Goal: Task Accomplishment & Management: Manage account settings

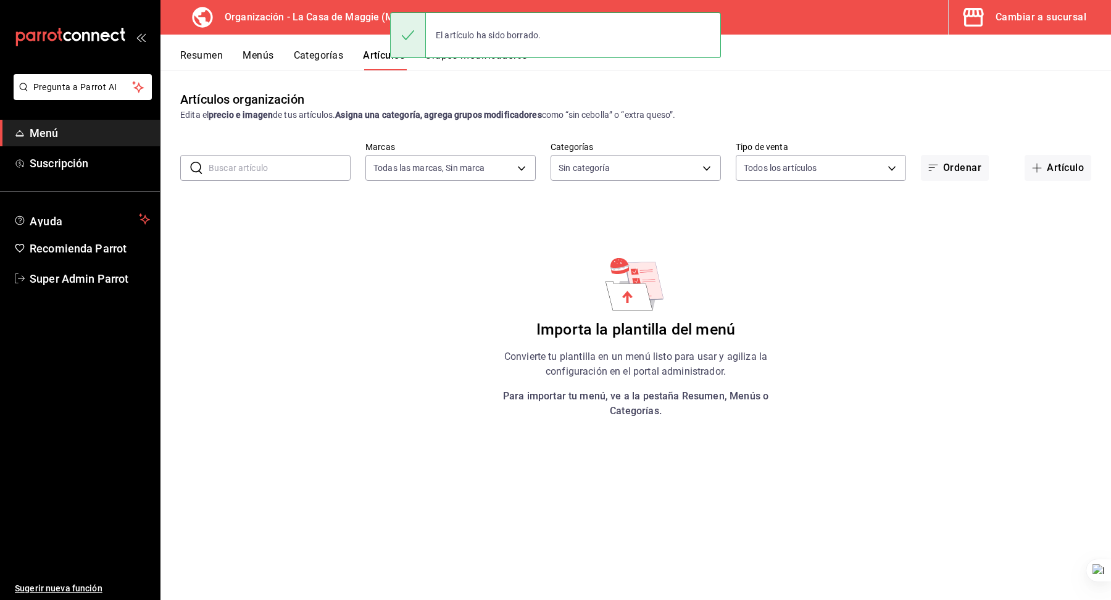
click at [406, 344] on div "Importa la plantilla del menú Convierte tu plantilla en un menú listo para usar…" at bounding box center [635, 337] width 951 height 164
click at [96, 285] on span "Super Admin Parrot" at bounding box center [90, 278] width 120 height 17
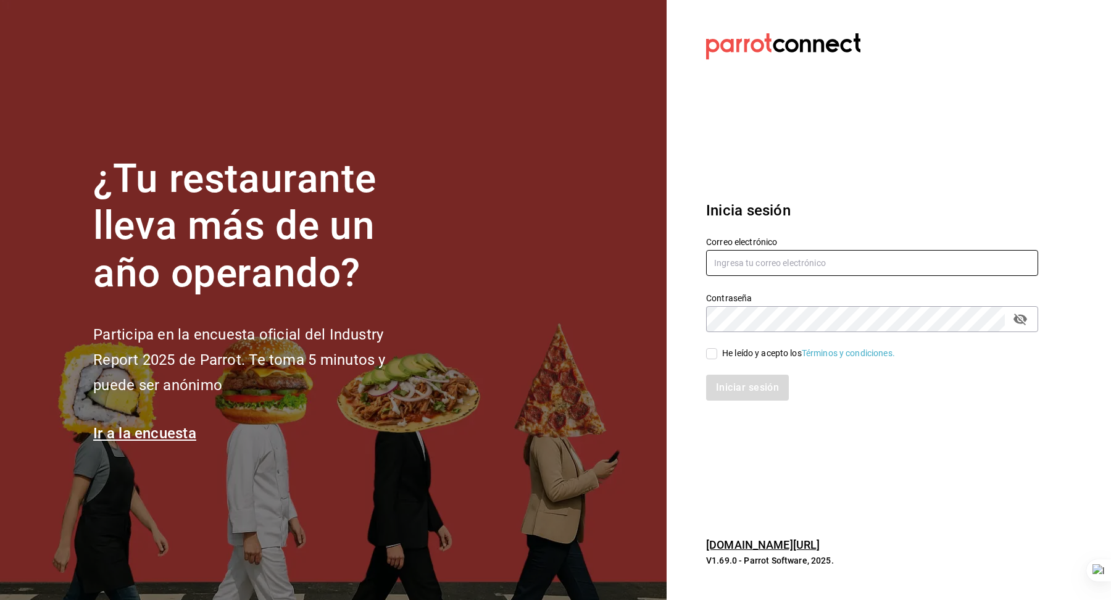
click at [722, 262] on input "text" at bounding box center [872, 263] width 332 height 26
type input "wikos@huixquilucan.com"
click at [760, 349] on div "He leído y acepto los Términos y condiciones." at bounding box center [808, 353] width 173 height 13
click at [717, 349] on input "He leído y acepto los Términos y condiciones." at bounding box center [711, 353] width 11 height 11
checkbox input "true"
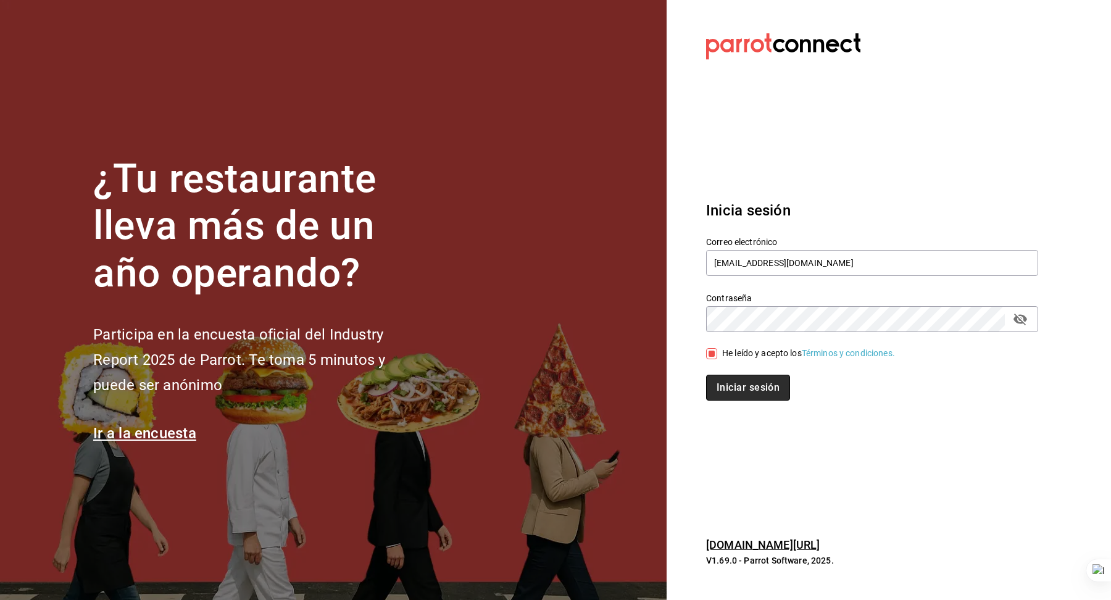
click at [754, 380] on button "Iniciar sesión" at bounding box center [748, 388] width 84 height 26
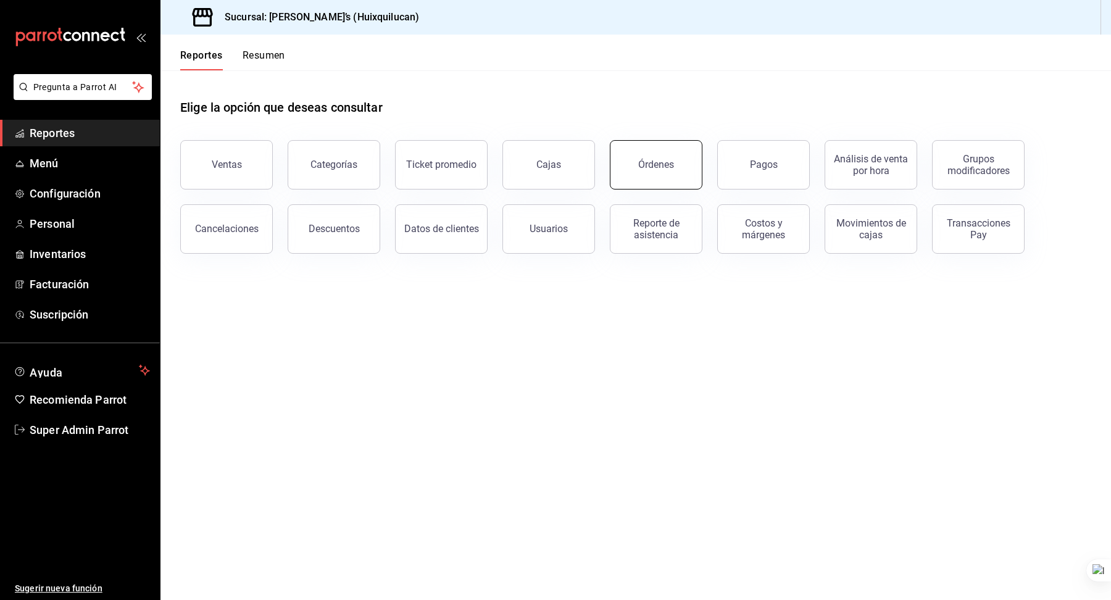
click at [668, 173] on button "Órdenes" at bounding box center [656, 164] width 93 height 49
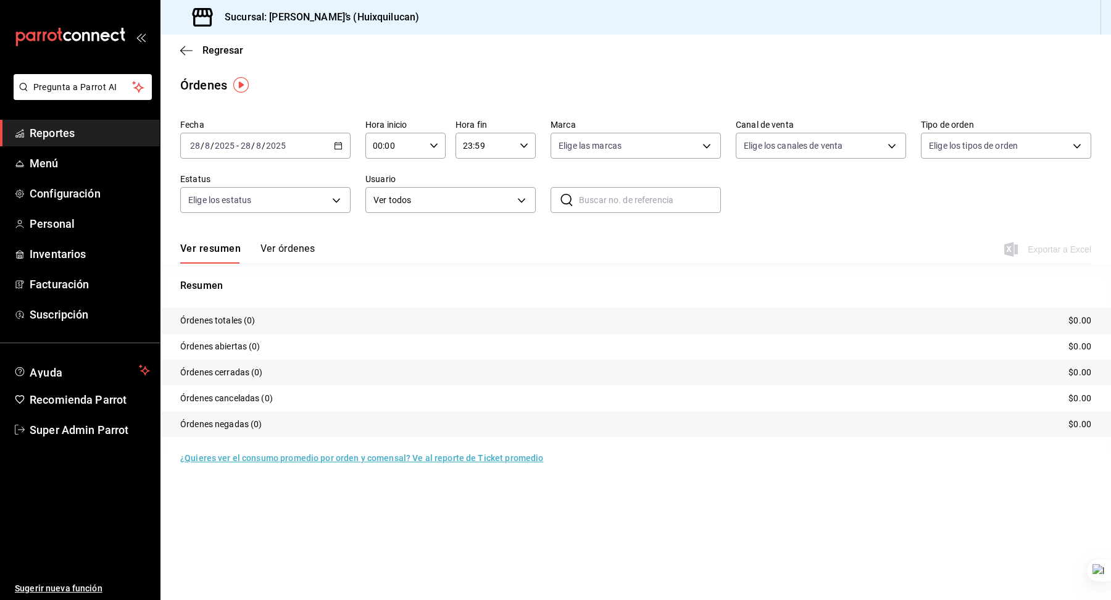
click at [231, 151] on div "2025-08-28 28 / 8 / 2025 - 2025-08-28 28 / 8 / 2025" at bounding box center [265, 146] width 170 height 26
click at [227, 274] on li "Mes actual" at bounding box center [238, 266] width 115 height 28
click at [51, 136] on span "Reportes" at bounding box center [90, 133] width 120 height 17
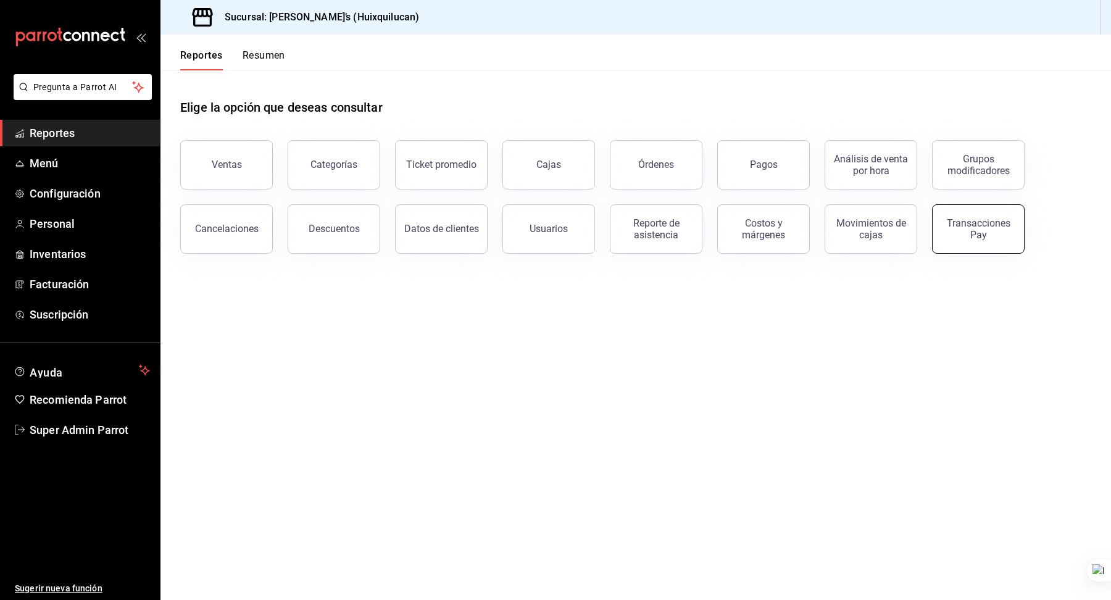
click at [948, 205] on div "Transacciones Pay" at bounding box center [970, 221] width 107 height 64
click at [1038, 230] on div "Ventas Categorías Ticket promedio Cajas Órdenes Pagos Análisis de venta por hor…" at bounding box center [628, 189] width 926 height 128
click at [986, 227] on div "Transacciones Pay" at bounding box center [978, 228] width 77 height 23
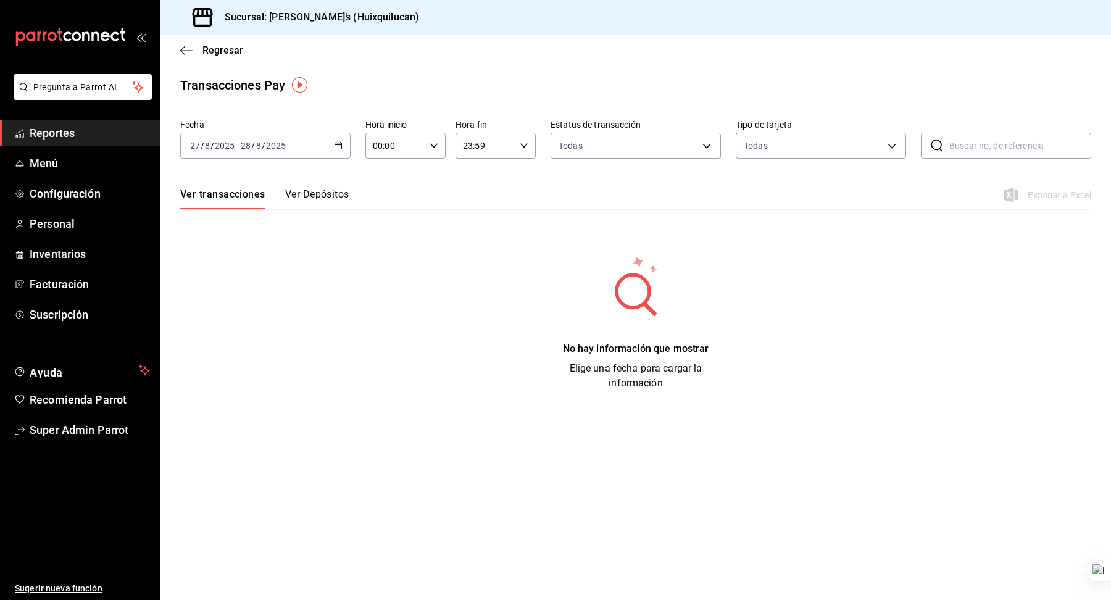
click at [251, 141] on input "28" at bounding box center [245, 146] width 11 height 10
click at [225, 262] on span "Mes actual" at bounding box center [239, 266] width 96 height 13
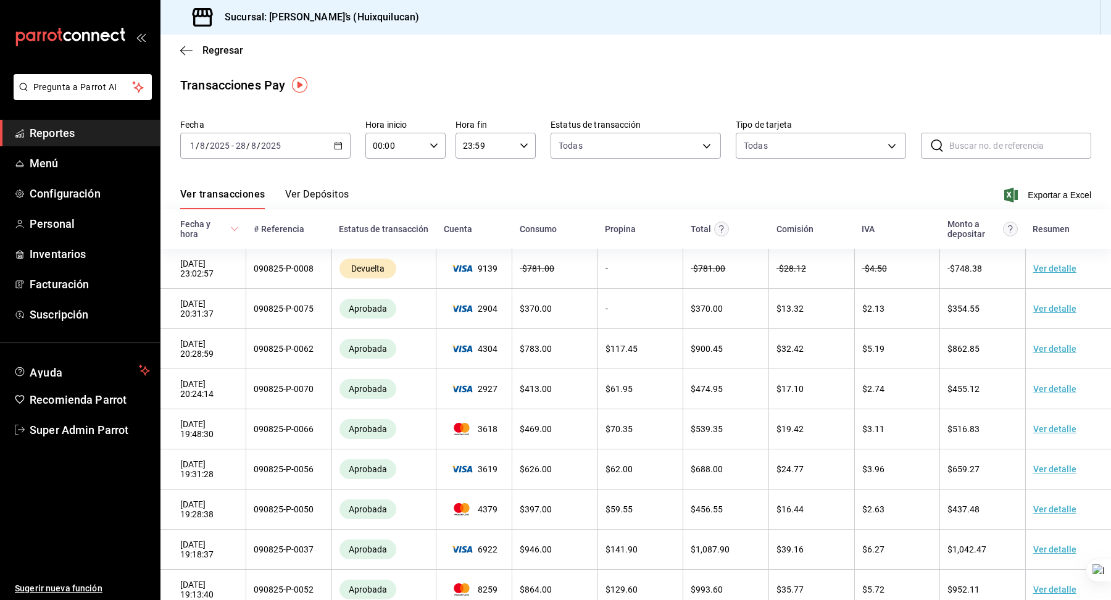
click at [312, 196] on button "Ver Depósitos" at bounding box center [317, 198] width 64 height 21
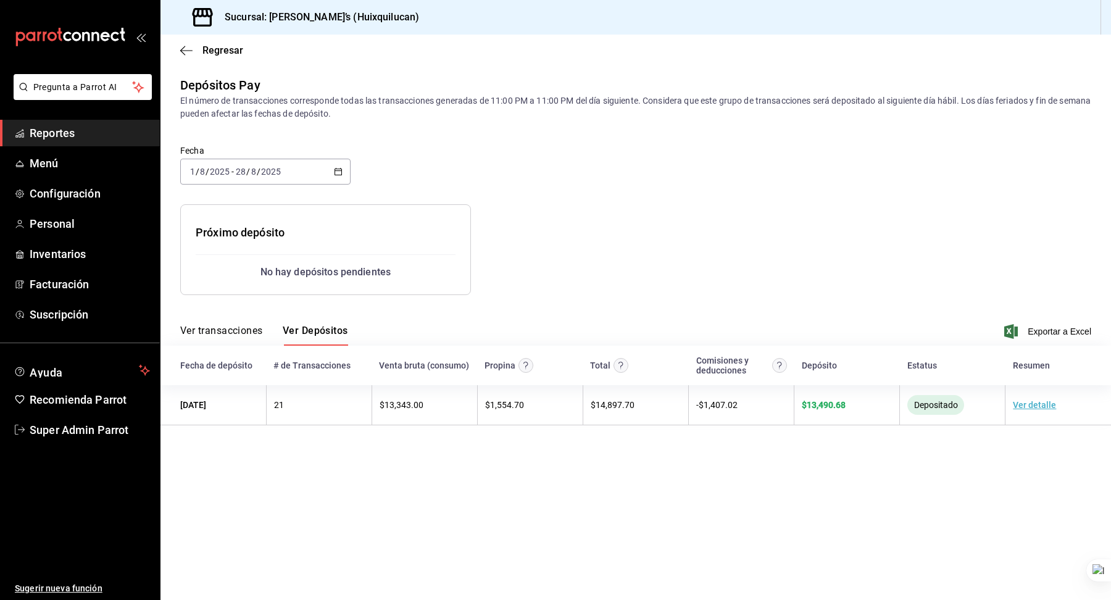
click at [314, 274] on div "No hay depósitos pendientes" at bounding box center [326, 272] width 260 height 15
click at [78, 436] on span "Super Admin Parrot" at bounding box center [90, 430] width 120 height 17
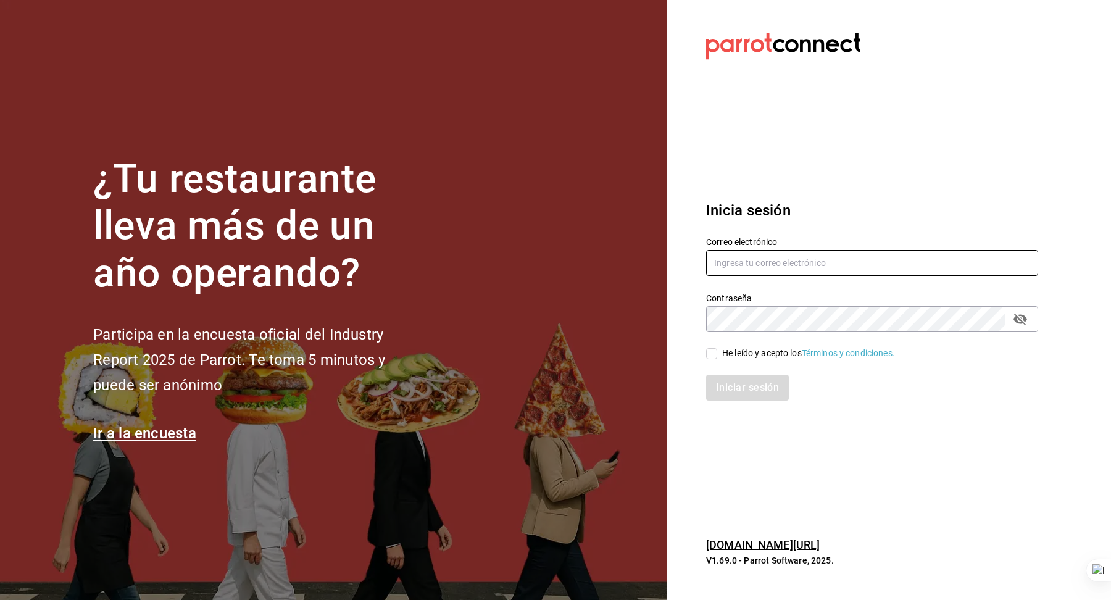
click at [825, 266] on input "text" at bounding box center [872, 263] width 332 height 26
type input "k"
type input "multiuser@carola.com"
click at [711, 351] on input "He leído y acepto los Términos y condiciones." at bounding box center [711, 353] width 11 height 11
checkbox input "true"
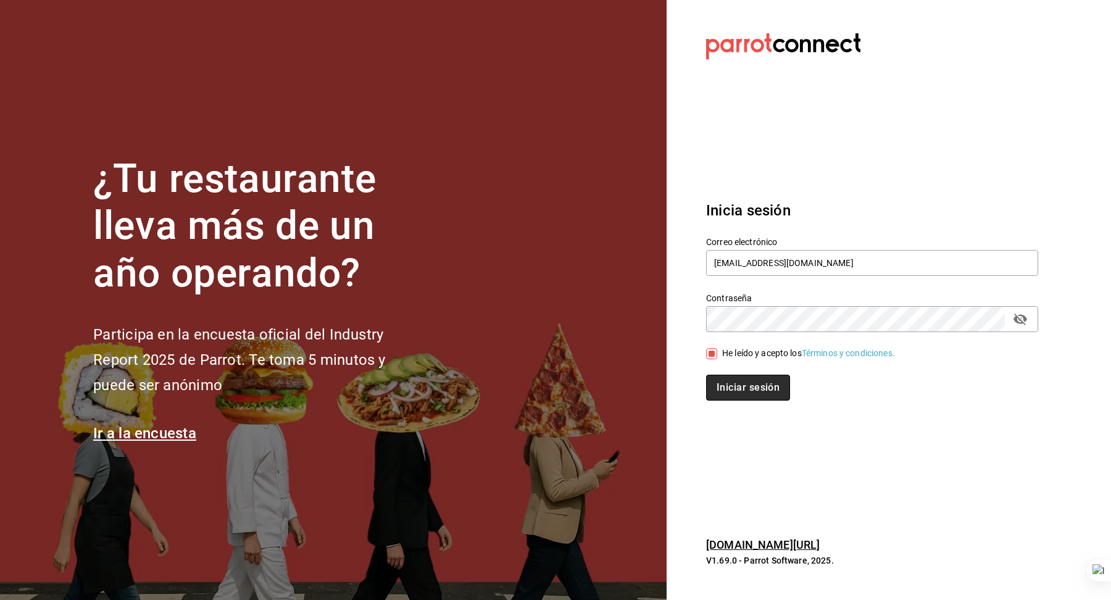
click at [728, 380] on button "Iniciar sesión" at bounding box center [748, 388] width 84 height 26
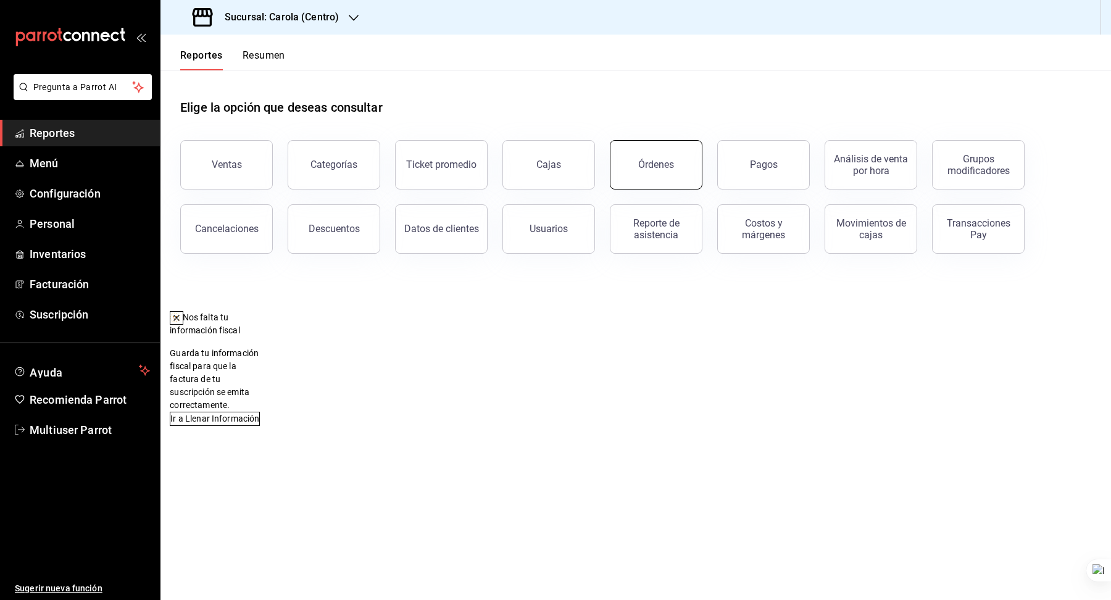
click at [662, 169] on div "Órdenes" at bounding box center [656, 165] width 36 height 12
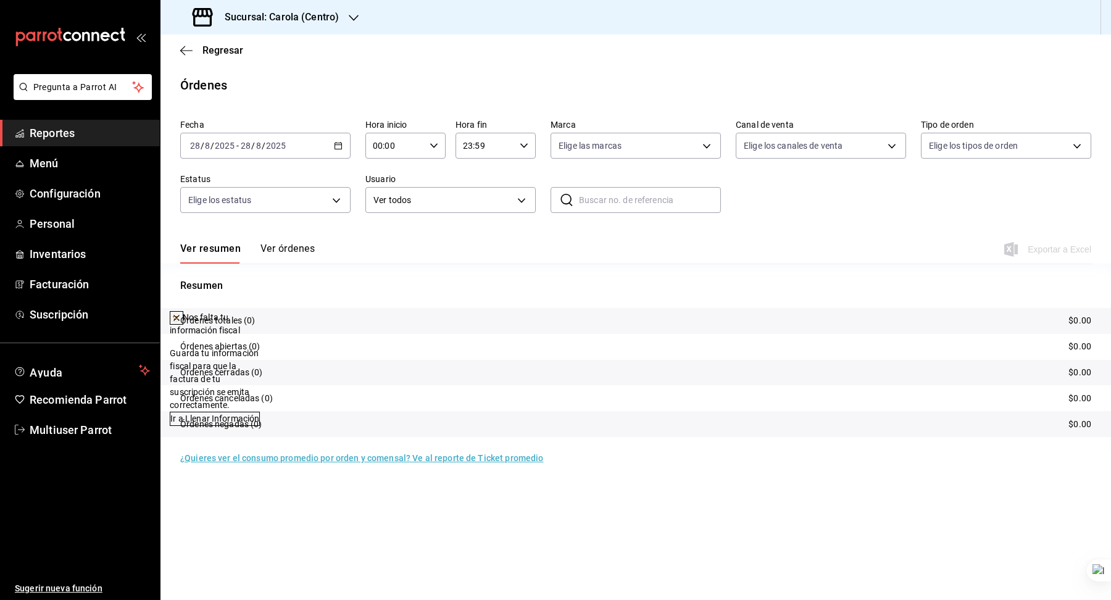
click at [179, 316] on icon at bounding box center [176, 317] width 5 height 5
click at [230, 144] on input "2025" at bounding box center [224, 146] width 21 height 10
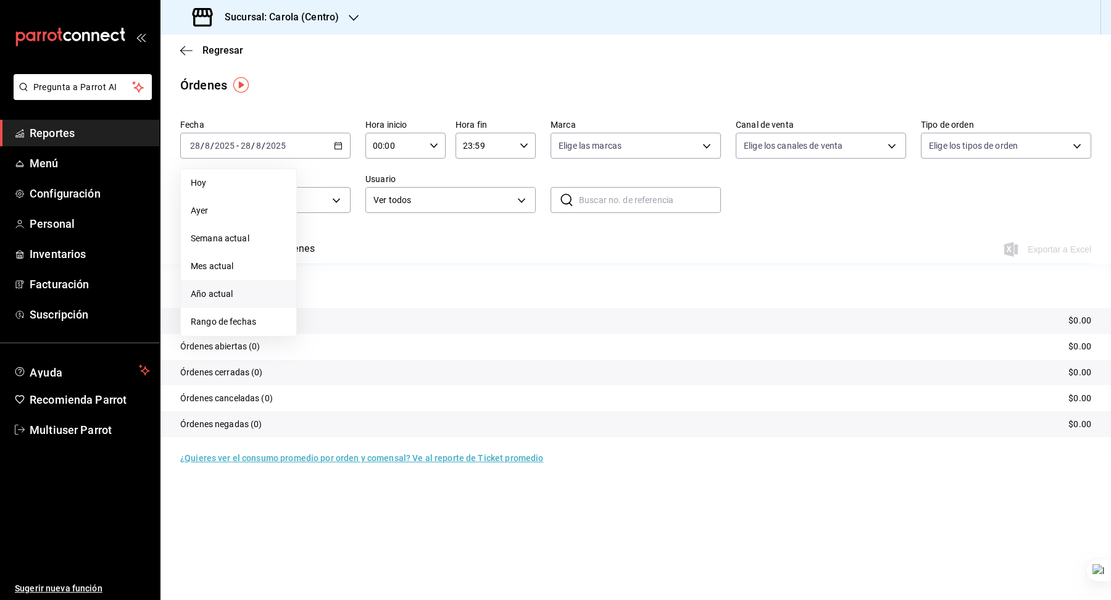
click at [231, 288] on span "Año actual" at bounding box center [239, 294] width 96 height 13
click at [310, 18] on h3 "Sucursal: Carola (Centro)" at bounding box center [277, 17] width 124 height 15
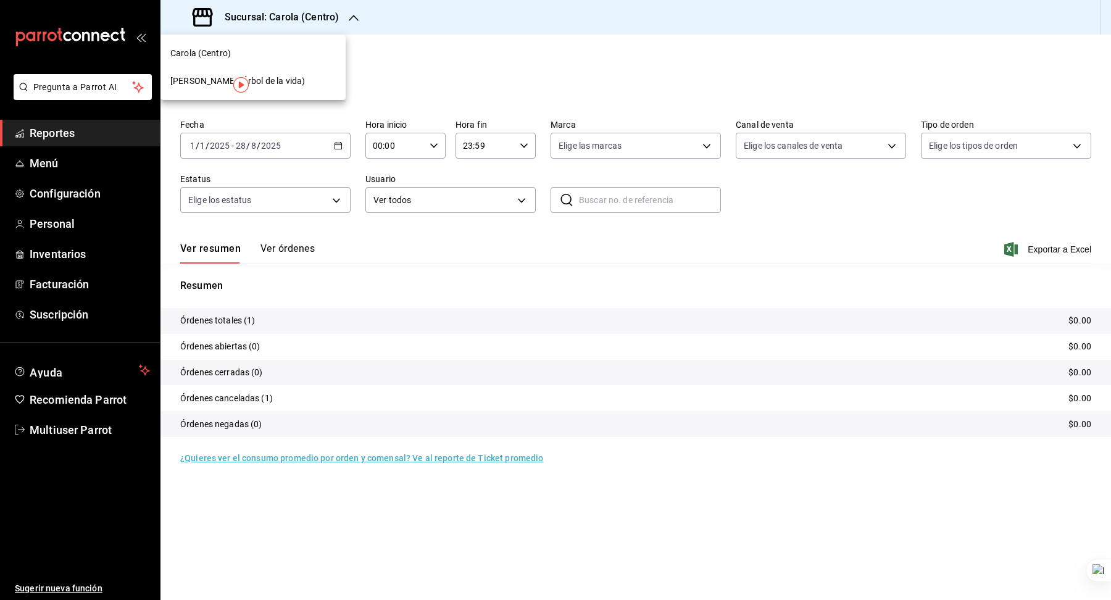
click at [278, 75] on div "Carola (Árbol de la vida)" at bounding box center [252, 81] width 165 height 13
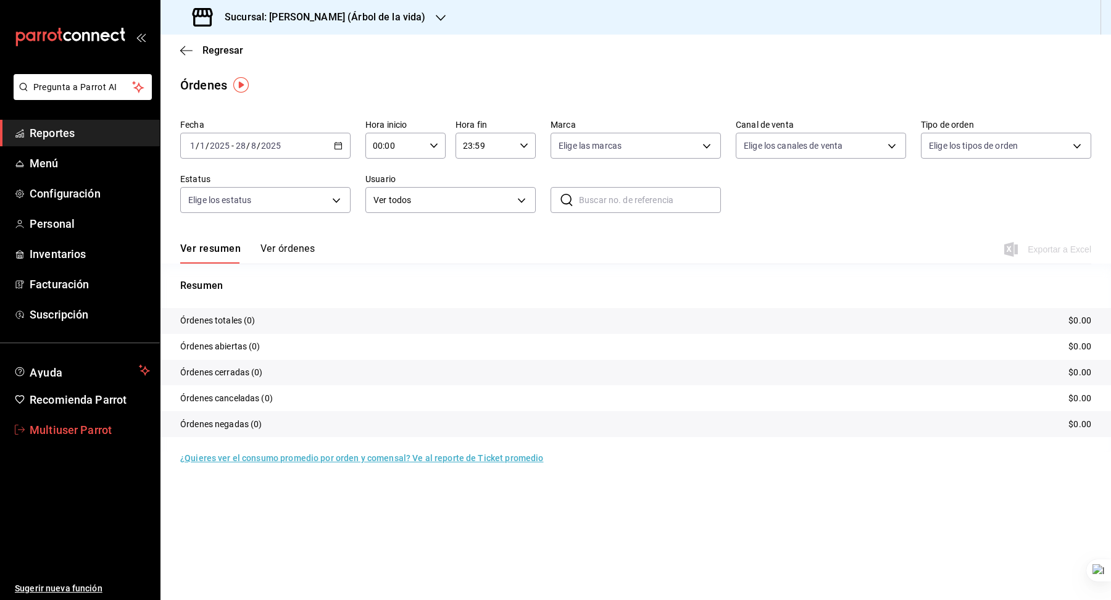
click at [97, 433] on span "Multiuser Parrot" at bounding box center [90, 430] width 120 height 17
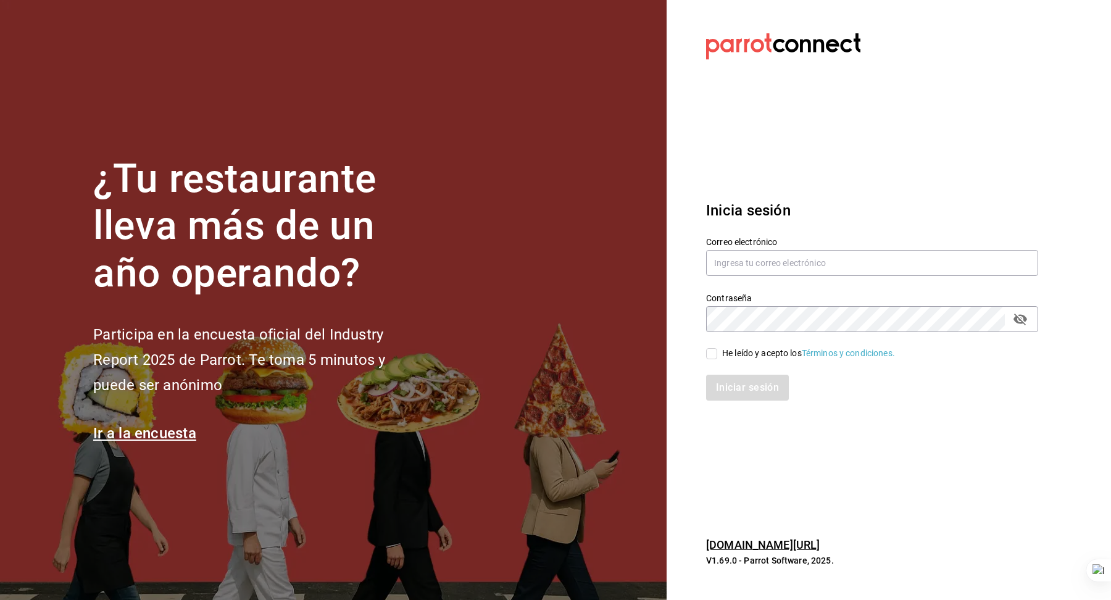
click at [775, 278] on div "Contraseña Contraseña" at bounding box center [864, 305] width 347 height 54
click at [773, 257] on input "text" at bounding box center [872, 263] width 332 height 26
type input "lareyna@nl.com"
click at [733, 351] on div "He leído y acepto los Términos y condiciones." at bounding box center [808, 353] width 173 height 13
click at [717, 351] on input "He leído y acepto los Términos y condiciones." at bounding box center [711, 353] width 11 height 11
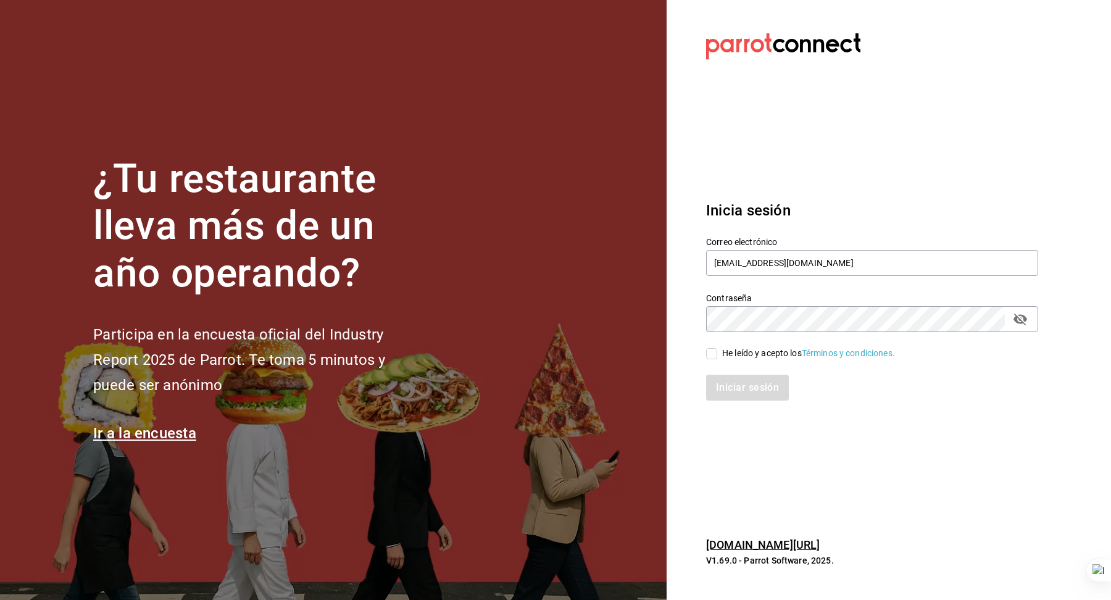
checkbox input "true"
click at [738, 383] on button "Iniciar sesión" at bounding box center [748, 388] width 84 height 26
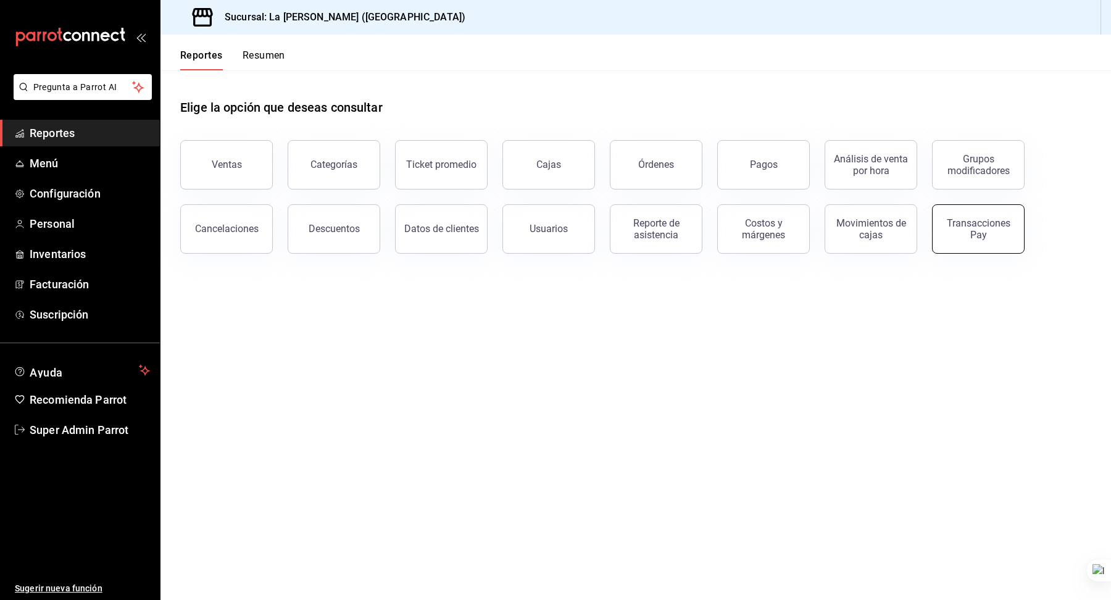
click at [959, 231] on div "Transacciones Pay" at bounding box center [978, 228] width 77 height 23
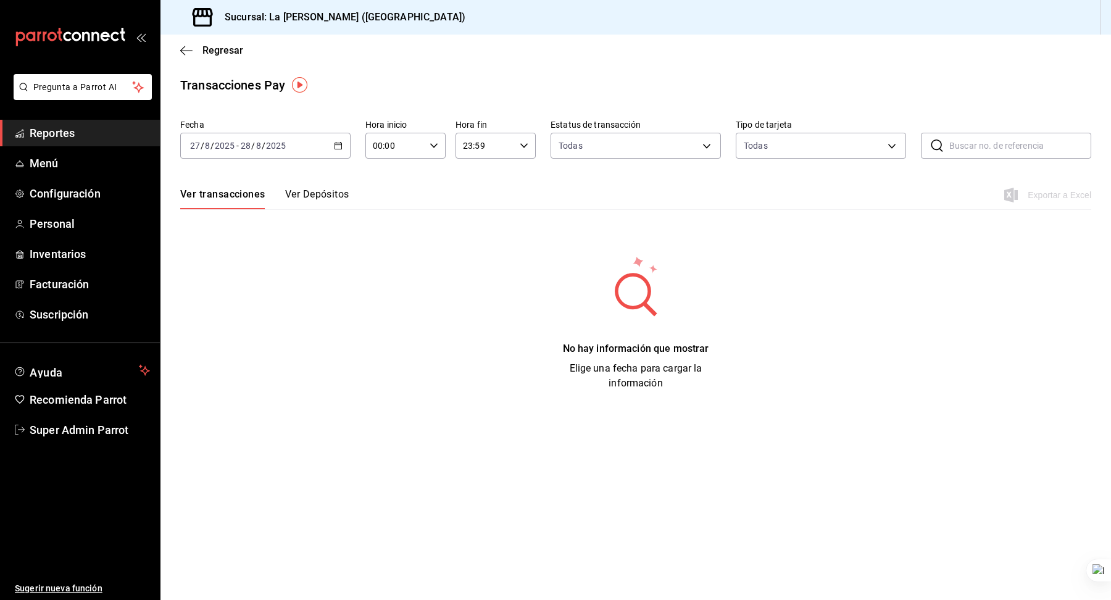
click at [245, 148] on input "28" at bounding box center [245, 146] width 11 height 10
click at [232, 269] on span "Mes actual" at bounding box center [239, 266] width 96 height 13
click at [248, 141] on span "/" at bounding box center [248, 146] width 4 height 10
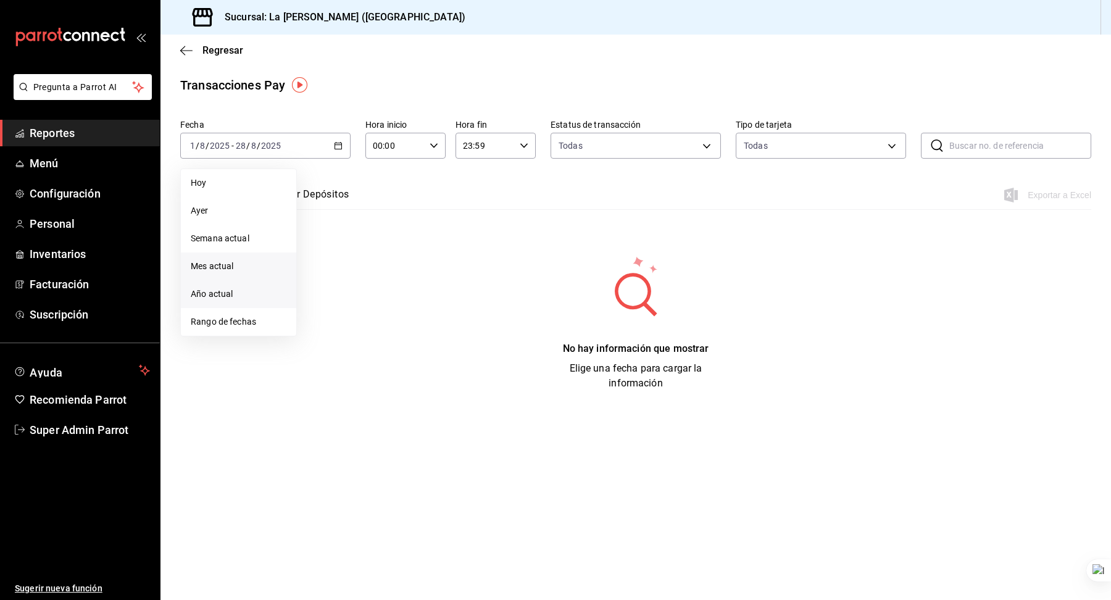
click at [238, 293] on span "Año actual" at bounding box center [239, 294] width 96 height 13
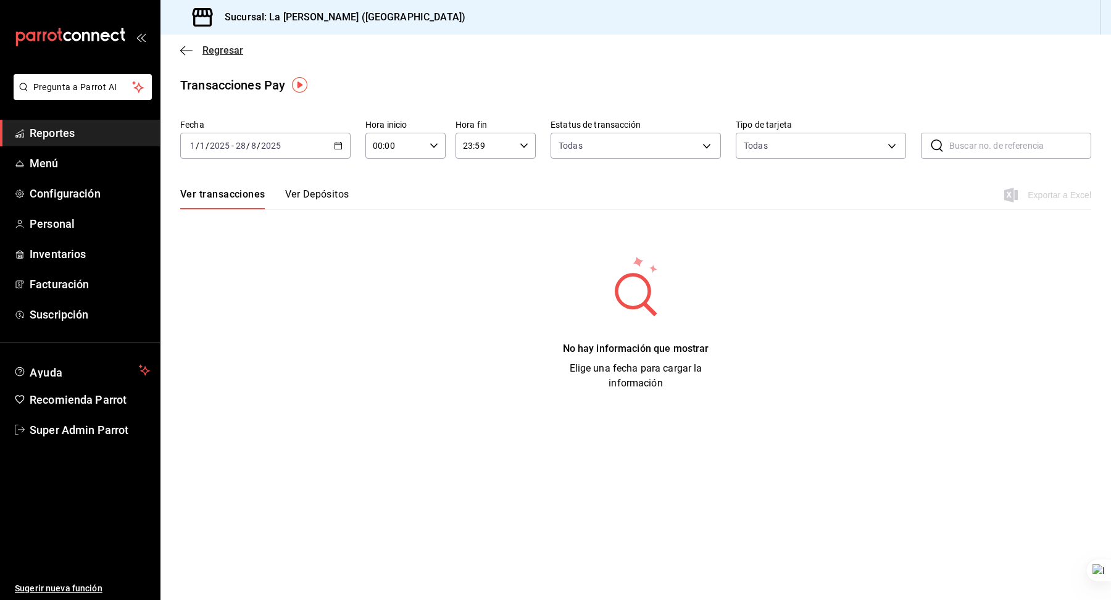
click at [193, 53] on span "Regresar" at bounding box center [211, 50] width 63 height 12
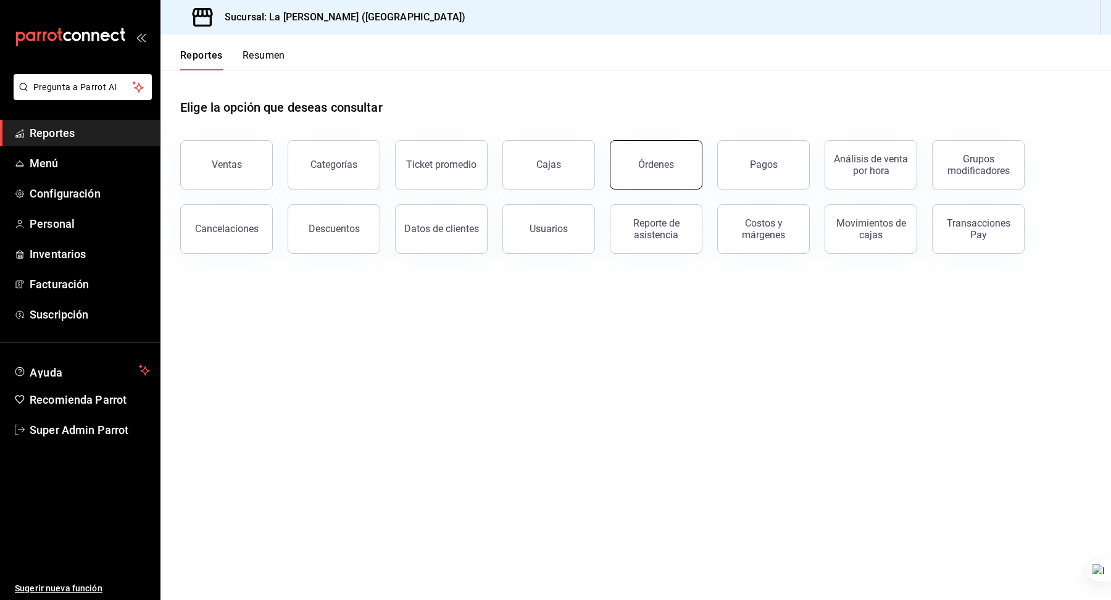
click at [623, 169] on button "Órdenes" at bounding box center [656, 164] width 93 height 49
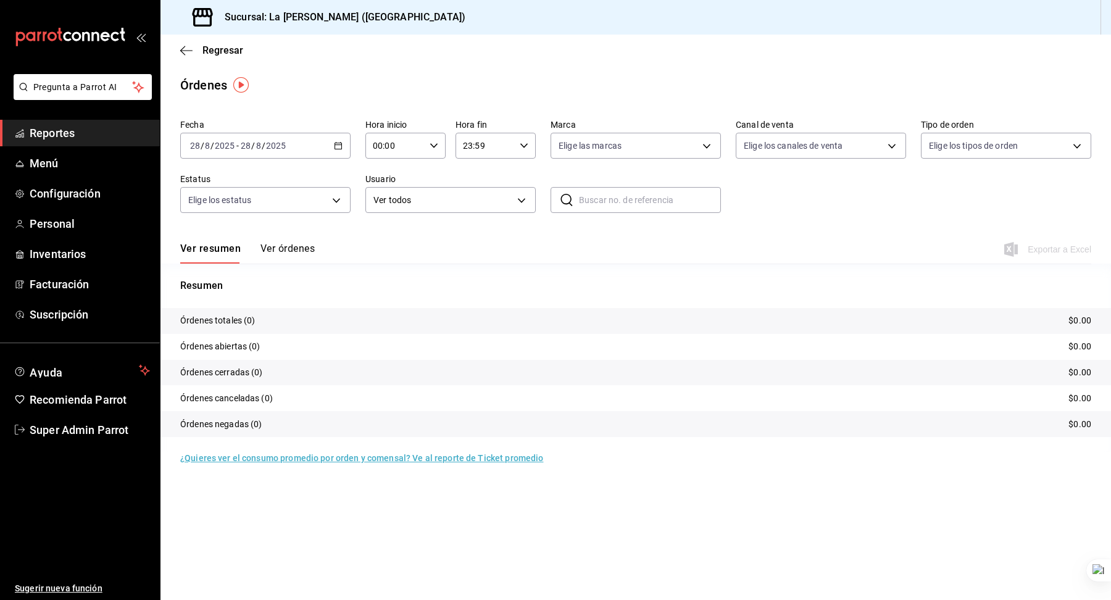
click at [220, 147] on input "2025" at bounding box center [224, 146] width 21 height 10
click at [233, 262] on span "Mes actual" at bounding box center [239, 266] width 96 height 13
click at [57, 427] on span "Super Admin Parrot" at bounding box center [90, 430] width 120 height 17
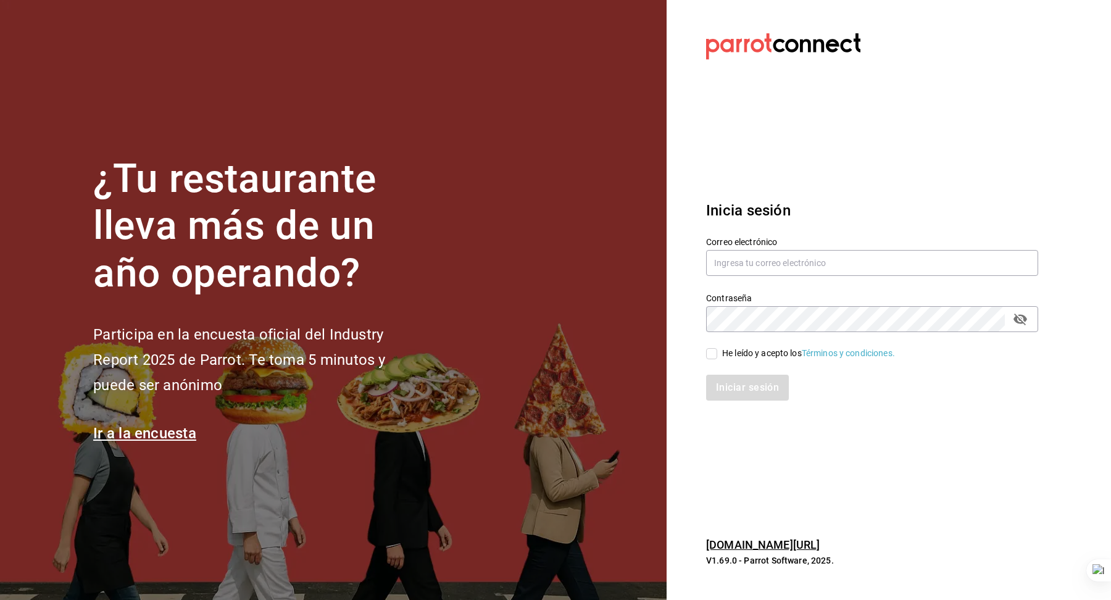
click at [767, 276] on div "Correo electrónico" at bounding box center [872, 256] width 332 height 41
click at [765, 269] on input "text" at bounding box center [872, 263] width 332 height 26
type input "altomar@tamaulipas.com"
click at [762, 354] on div "He leído y acepto los Términos y condiciones." at bounding box center [808, 353] width 173 height 13
click at [717, 354] on input "He leído y acepto los Términos y condiciones." at bounding box center [711, 353] width 11 height 11
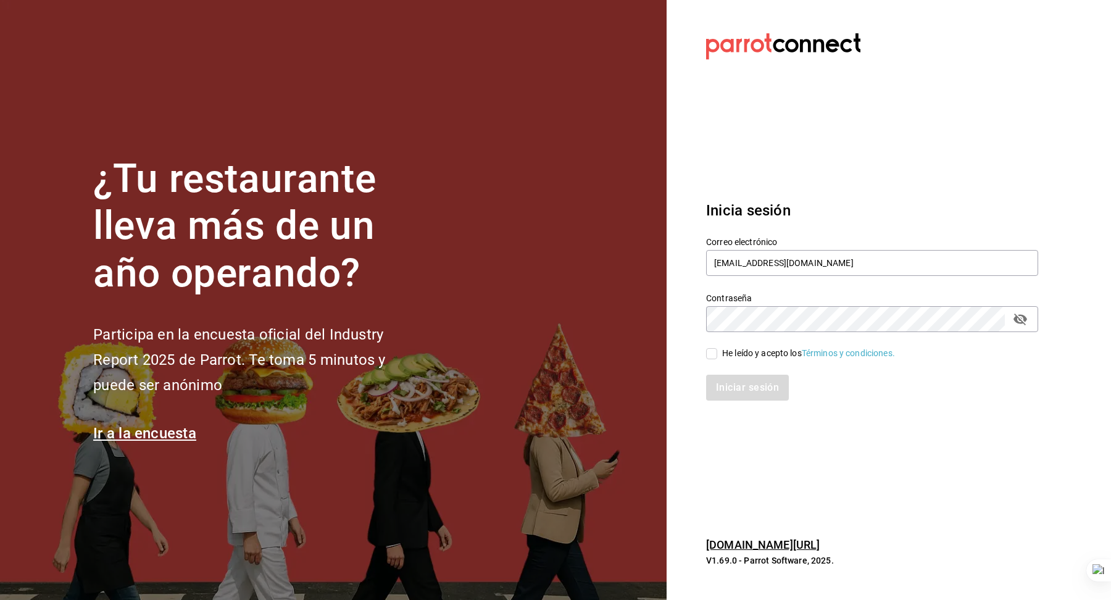
checkbox input "true"
click at [762, 381] on button "Iniciar sesión" at bounding box center [748, 388] width 84 height 26
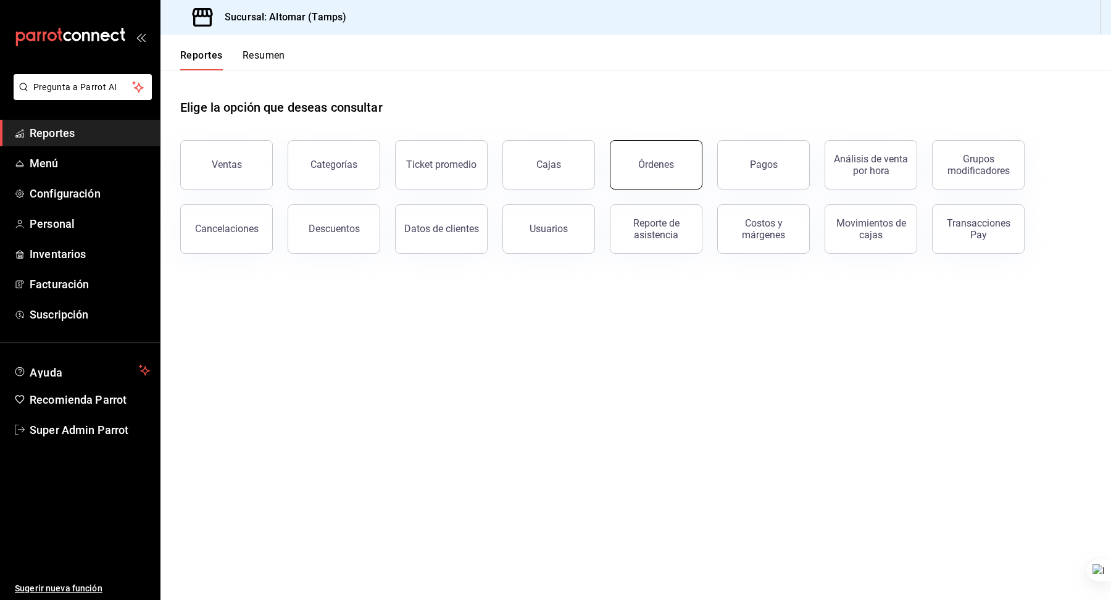
click at [660, 156] on button "Órdenes" at bounding box center [656, 164] width 93 height 49
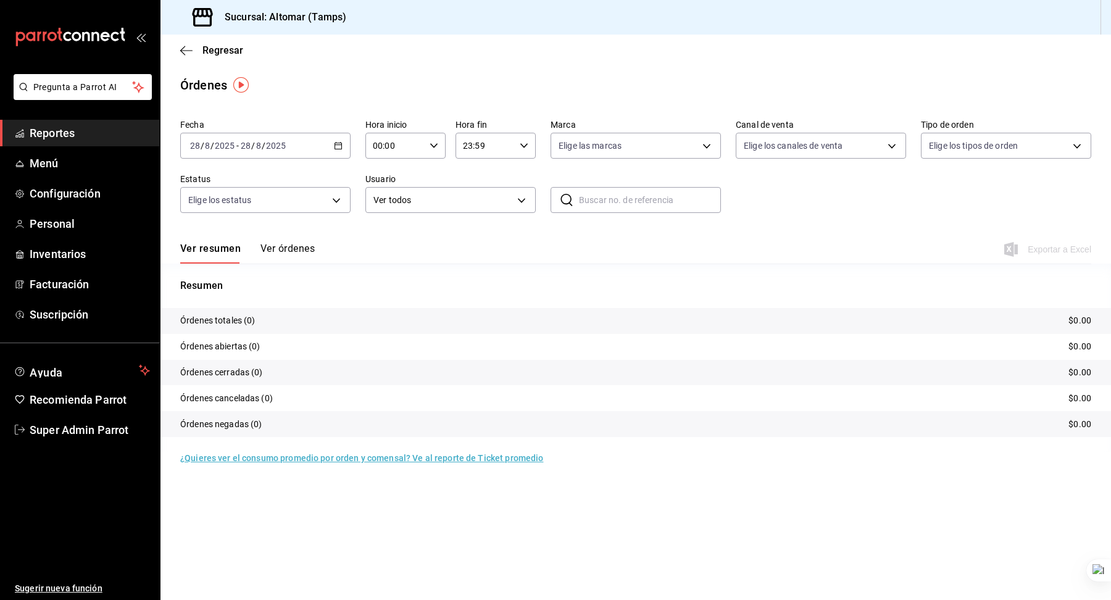
click at [231, 146] on input "2025" at bounding box center [224, 146] width 21 height 10
click at [229, 288] on span "Año actual" at bounding box center [239, 294] width 96 height 13
click at [60, 432] on span "Super Admin Parrot" at bounding box center [90, 430] width 120 height 17
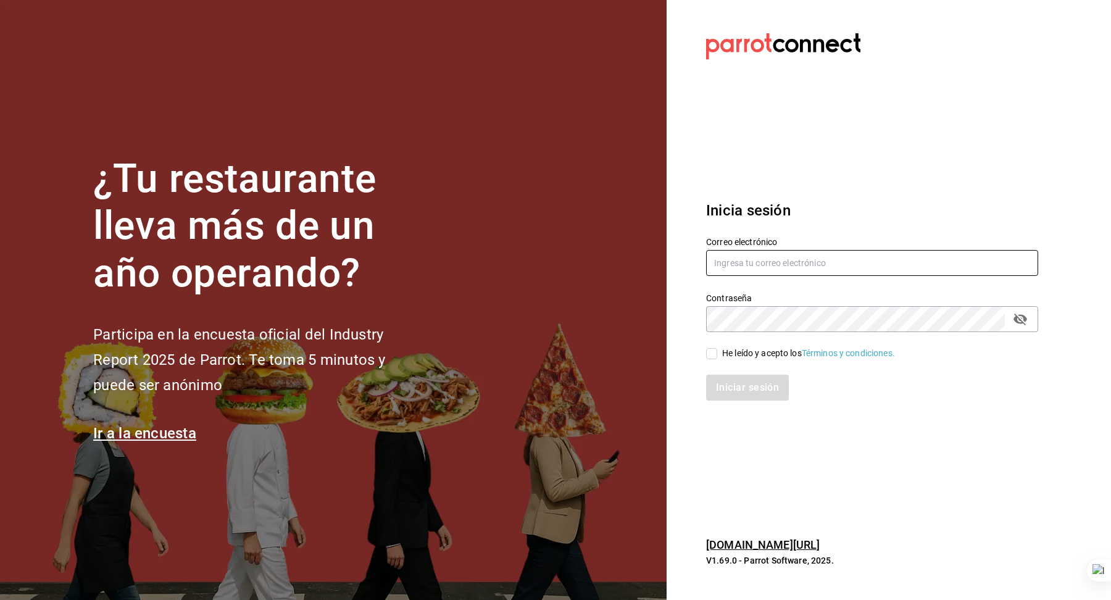
click at [795, 252] on input "text" at bounding box center [872, 263] width 332 height 26
type input "[EMAIL_ADDRESS][DOMAIN_NAME]"
click at [769, 359] on div "He leído y acepto los Términos y condiciones." at bounding box center [808, 353] width 173 height 13
click at [717, 359] on input "He leído y acepto los Términos y condiciones." at bounding box center [711, 353] width 11 height 11
checkbox input "true"
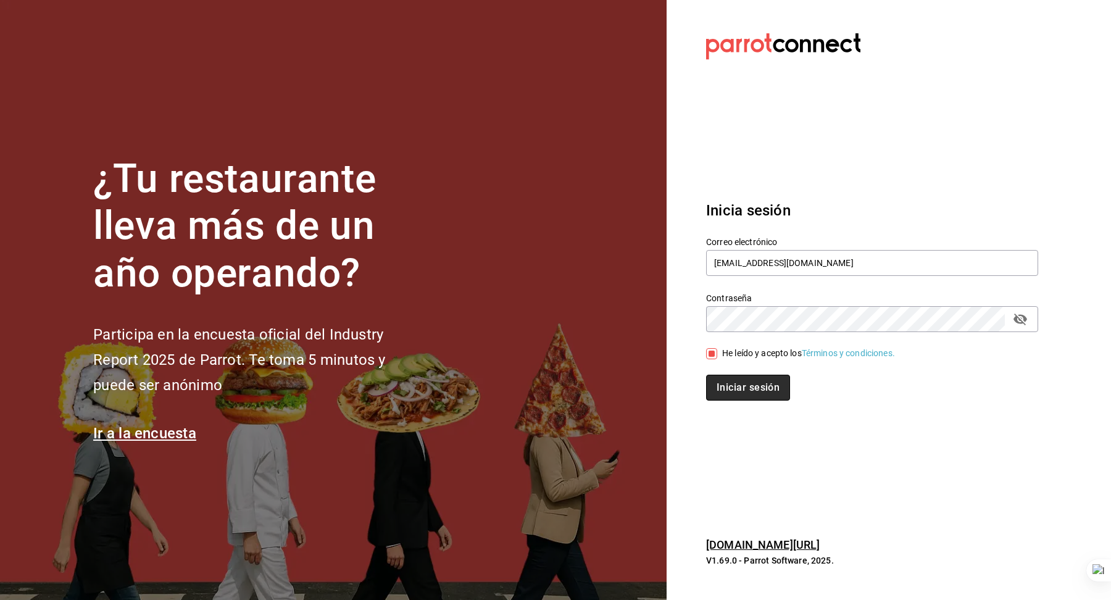
click at [752, 385] on button "Iniciar sesión" at bounding box center [748, 388] width 84 height 26
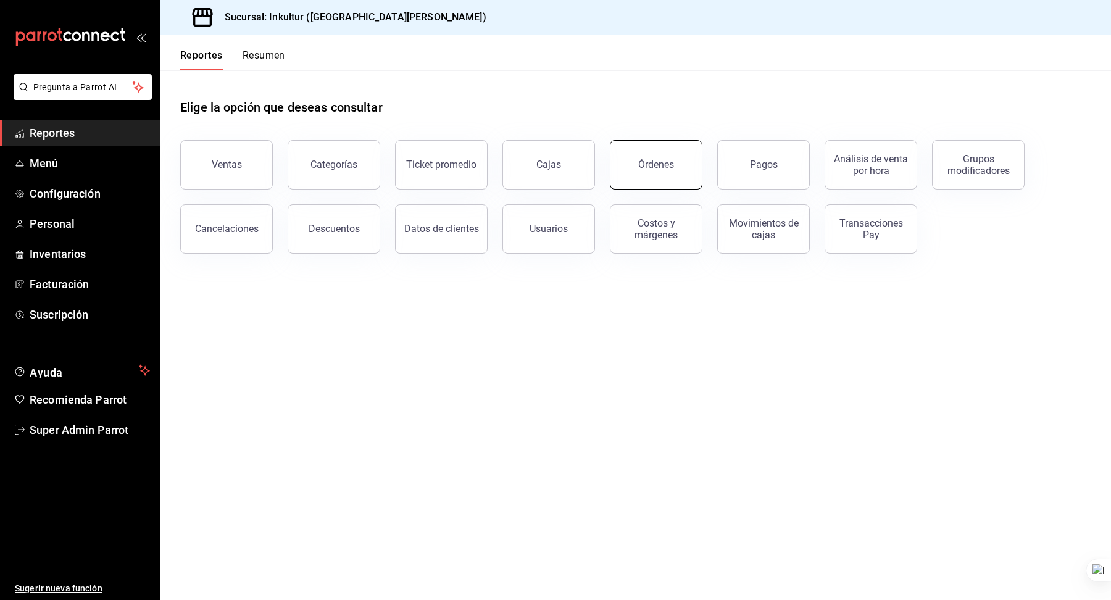
click at [651, 164] on div "Órdenes" at bounding box center [656, 165] width 36 height 12
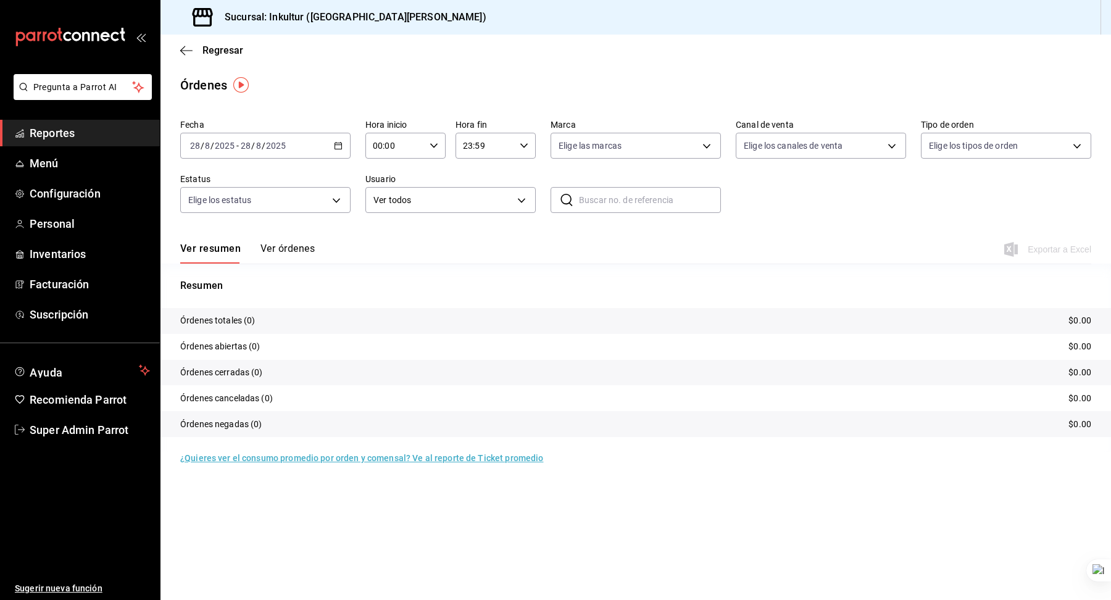
click at [247, 139] on div "[DATE] [DATE] - [DATE] [DATE]" at bounding box center [265, 146] width 170 height 26
click at [239, 268] on span "Mes actual" at bounding box center [239, 266] width 96 height 13
click at [351, 315] on tr "Órdenes totales (11) $7,891.00" at bounding box center [635, 321] width 951 height 26
click at [77, 425] on span "Super Admin Parrot" at bounding box center [90, 430] width 120 height 17
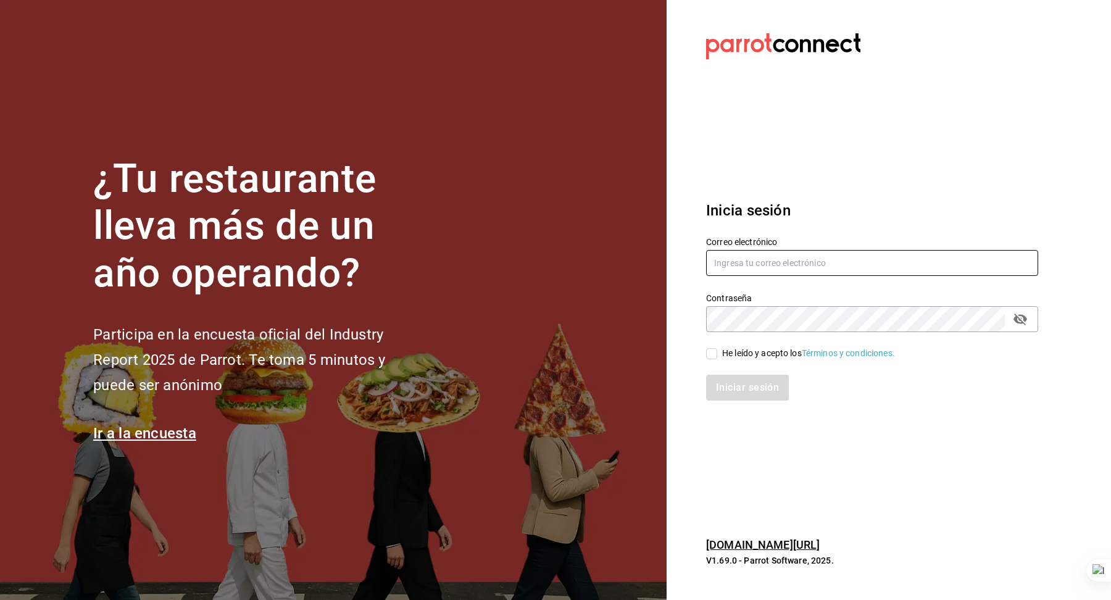
click at [829, 267] on input "text" at bounding box center [872, 263] width 332 height 26
type input "piaceredivino@mty.com"
click at [775, 351] on div "He leído y acepto los Términos y condiciones." at bounding box center [808, 353] width 173 height 13
click at [717, 351] on input "He leído y acepto los Términos y condiciones." at bounding box center [711, 353] width 11 height 11
checkbox input "true"
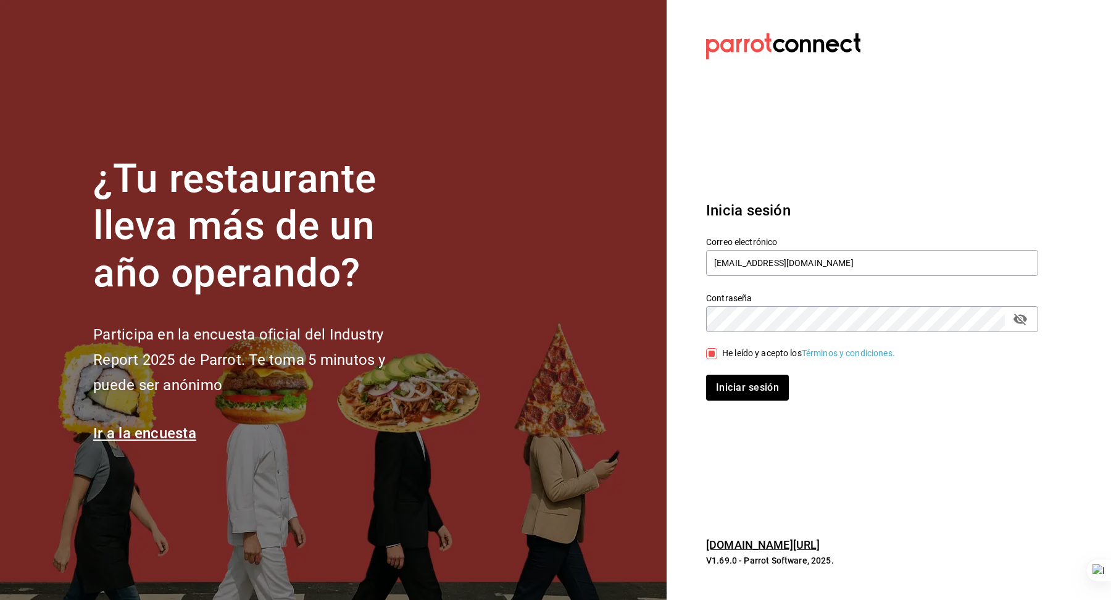
click at [743, 374] on div "Iniciar sesión" at bounding box center [864, 380] width 347 height 41
click at [741, 385] on button "Iniciar sesión" at bounding box center [748, 388] width 84 height 26
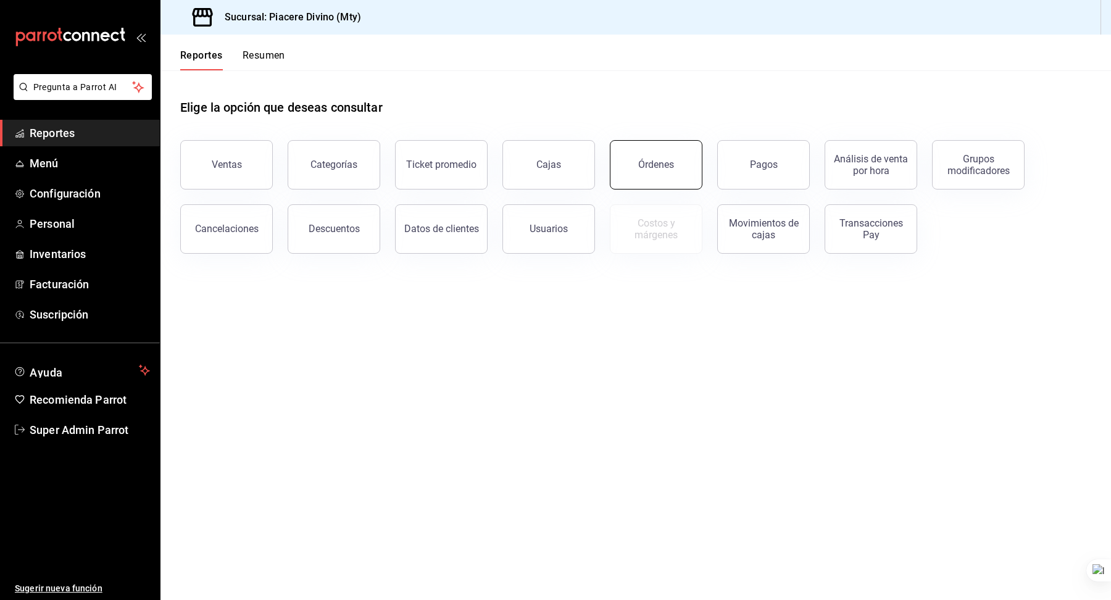
click at [685, 154] on button "Órdenes" at bounding box center [656, 164] width 93 height 49
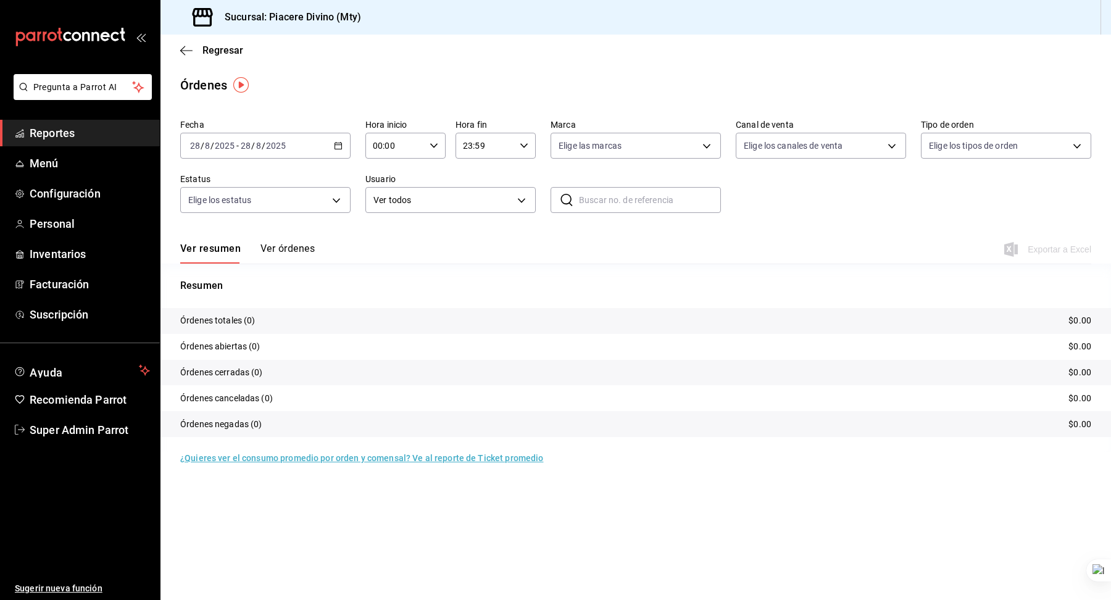
click at [257, 160] on div "Fecha [DATE] [DATE] - [DATE] [DATE] Hora inicio 00:00 Hora inicio Hora fin 23:5…" at bounding box center [635, 171] width 911 height 114
click at [256, 150] on div "[DATE] [DATE] - [DATE] [DATE]" at bounding box center [265, 146] width 170 height 26
drag, startPoint x: 259, startPoint y: 235, endPoint x: 232, endPoint y: 267, distance: 42.1
click at [232, 267] on ul "[DATE] [DATE] Semana actual Mes actual Año actual Rango de fechas" at bounding box center [238, 253] width 117 height 168
click at [218, 267] on span "Mes actual" at bounding box center [239, 266] width 96 height 13
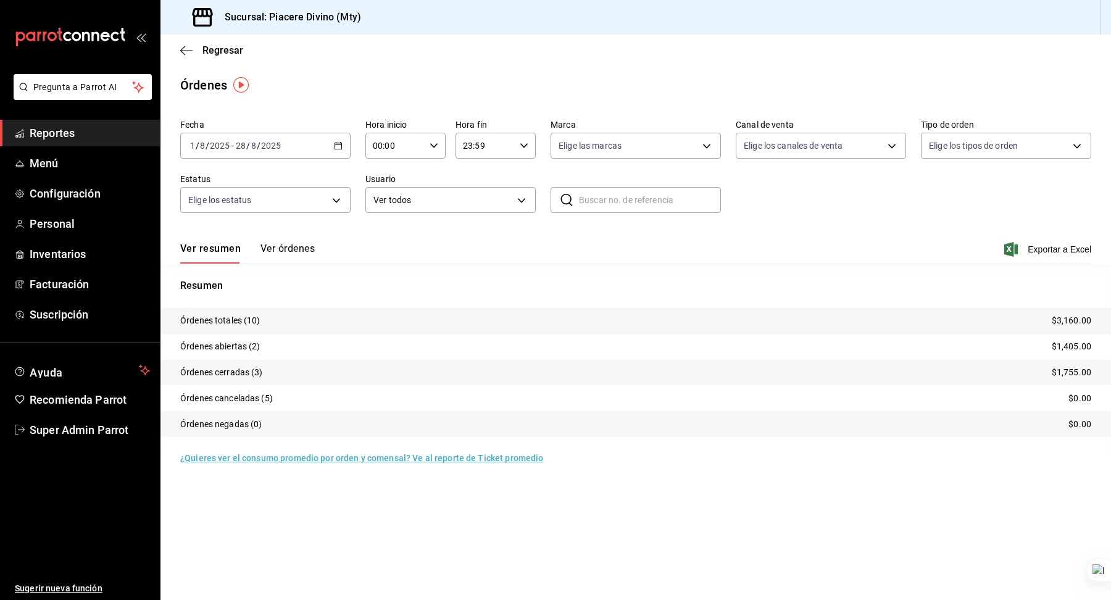
click at [259, 325] on p "Órdenes totales (10)" at bounding box center [220, 320] width 80 height 13
click at [191, 45] on icon "button" at bounding box center [186, 50] width 12 height 11
